Goal: Information Seeking & Learning: Check status

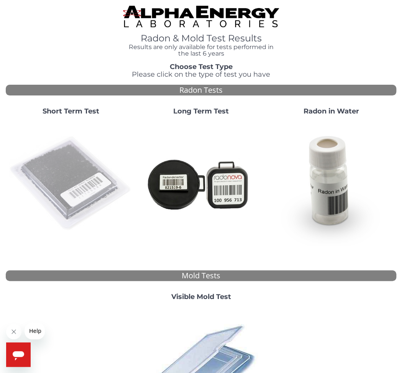
click at [99, 178] on img at bounding box center [71, 183] width 124 height 124
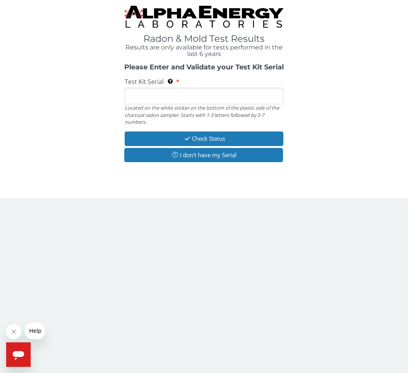
click at [161, 98] on input "Test Kit Serial Located on the white sticker on the bottom of the plastic side …" at bounding box center [203, 96] width 159 height 16
click at [174, 154] on icon "button" at bounding box center [175, 155] width 10 height 6
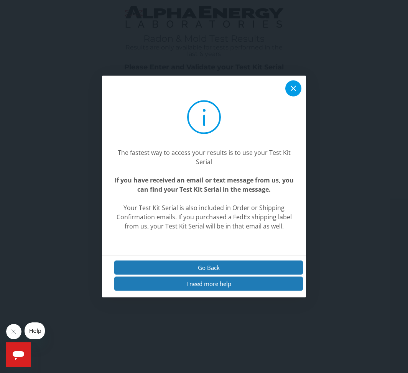
click at [291, 89] on icon at bounding box center [292, 87] width 9 height 9
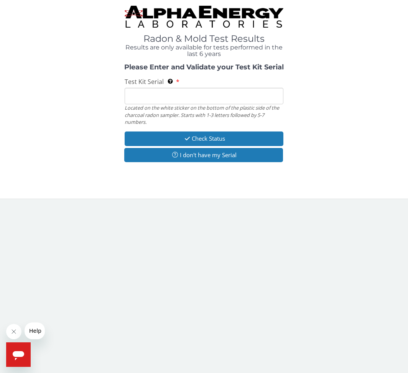
click at [170, 97] on input "Test Kit Serial Located on the white sticker on the bottom of the plastic side …" at bounding box center [203, 96] width 159 height 16
paste input "FE458413"
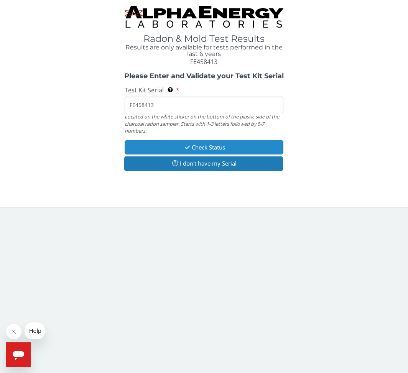
type input "FE458413"
click at [170, 144] on button "Check Status" at bounding box center [203, 147] width 159 height 14
